Goal: Check status: Check status

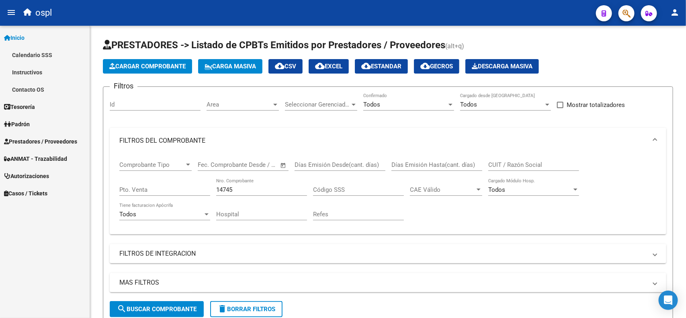
scroll to position [101, 0]
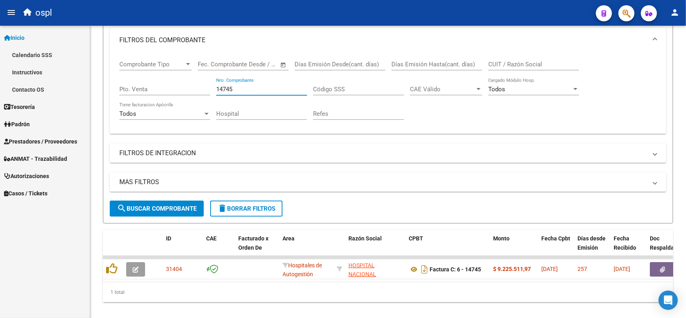
drag, startPoint x: 260, startPoint y: 88, endPoint x: 188, endPoint y: 97, distance: 72.6
click at [188, 97] on div "Comprobante Tipo Comprobante Tipo Fecha inicio – Fecha fin Fec. Comprobante Des…" at bounding box center [388, 90] width 538 height 74
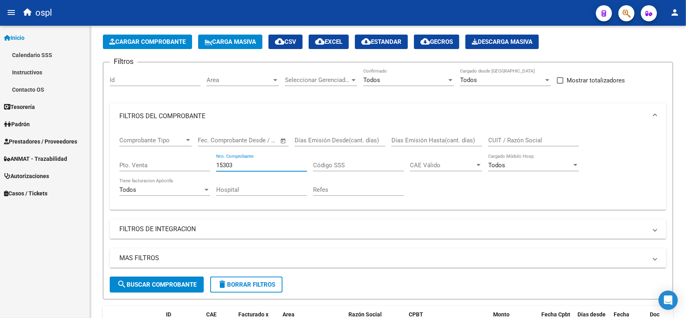
scroll to position [0, 0]
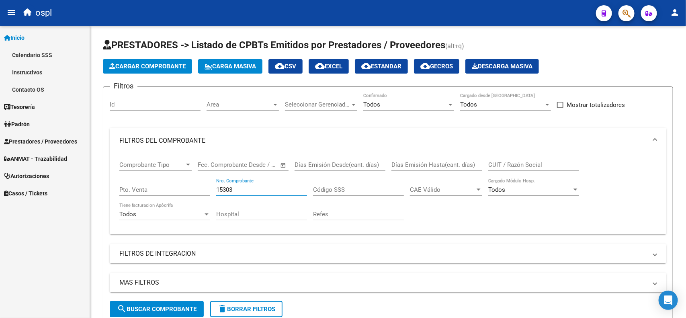
type input "15303"
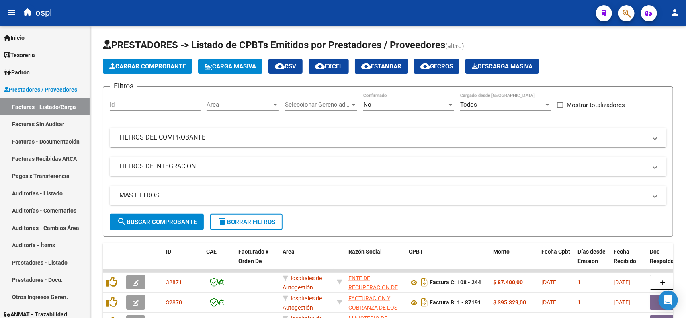
click at [196, 141] on mat-panel-title "FILTROS DEL COMPROBANTE" at bounding box center [383, 137] width 528 height 9
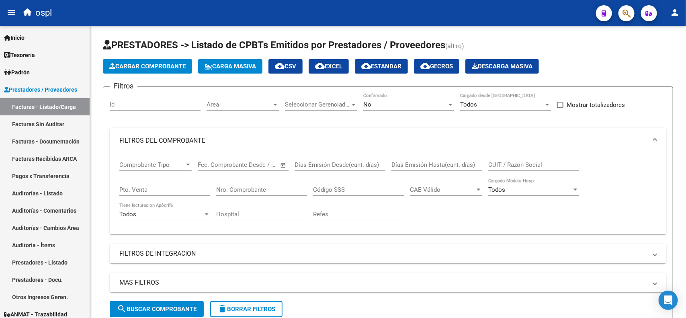
click at [256, 188] on input "Nro. Comprobante" at bounding box center [261, 189] width 91 height 7
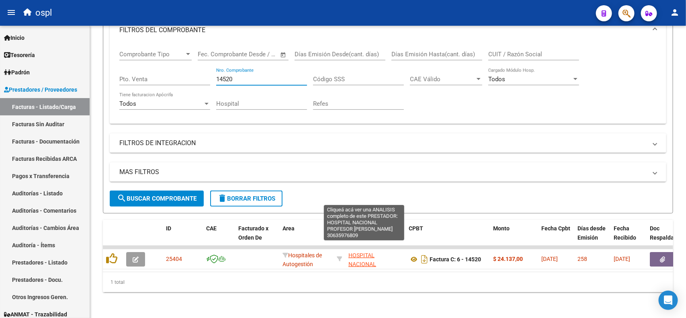
scroll to position [16, 0]
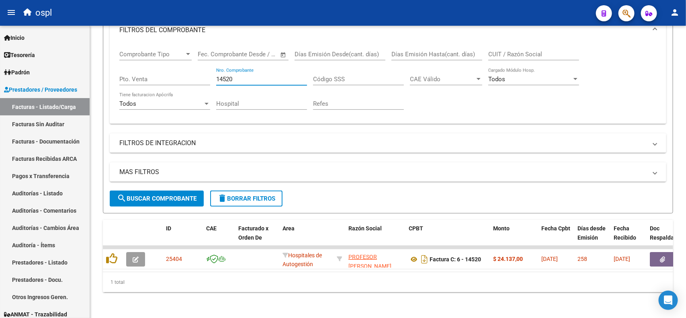
drag, startPoint x: 237, startPoint y: 69, endPoint x: 184, endPoint y: 72, distance: 53.5
click at [184, 72] on div "Comprobante Tipo Comprobante Tipo Fecha inicio – Fecha fin Fec. Comprobante Des…" at bounding box center [388, 80] width 538 height 74
drag, startPoint x: 240, startPoint y: 72, endPoint x: 185, endPoint y: 71, distance: 55.5
click at [185, 71] on div "Comprobante Tipo Comprobante Tipo Fecha inicio – Fecha fin Fec. Comprobante Des…" at bounding box center [388, 80] width 538 height 74
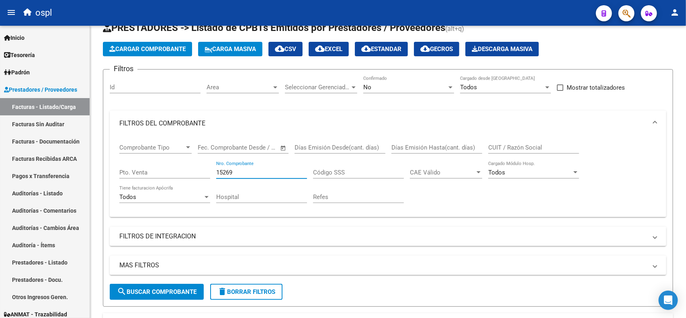
scroll to position [2, 0]
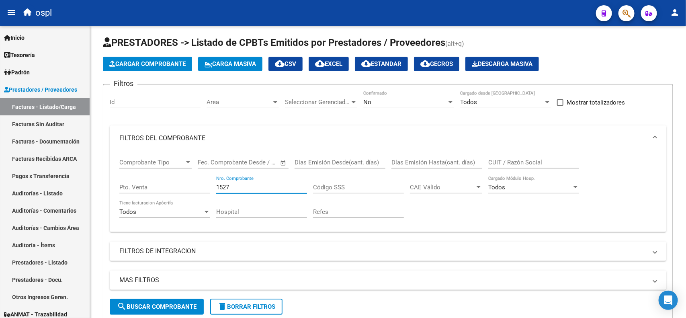
type input "15276"
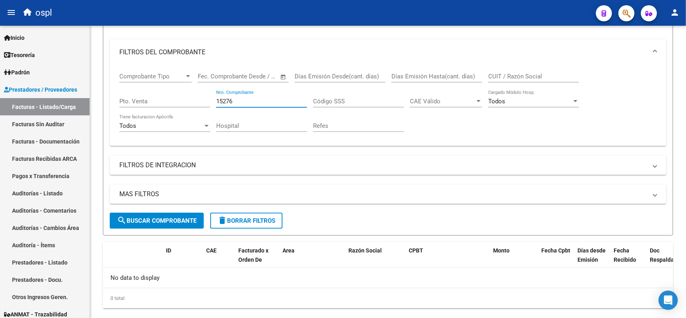
scroll to position [103, 0]
